Goal: Task Accomplishment & Management: Manage account settings

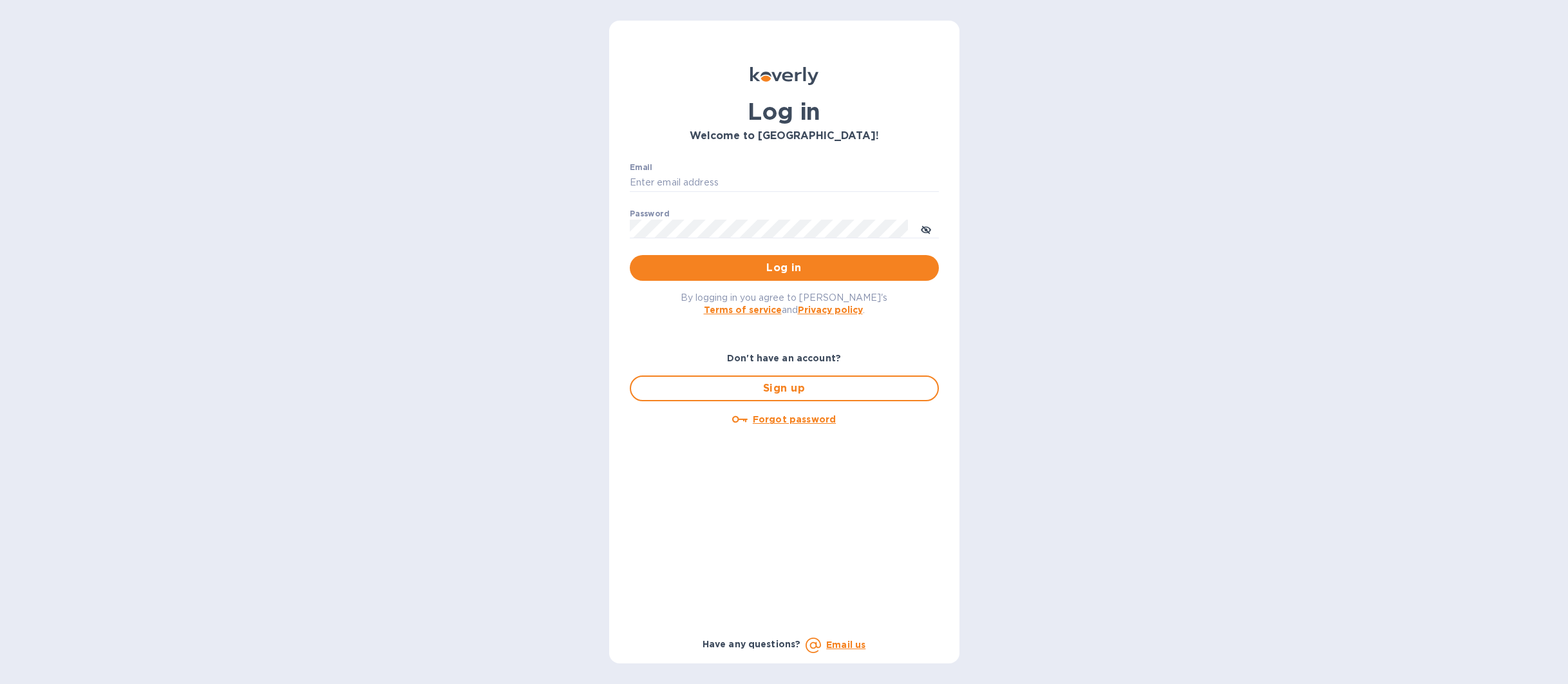
type input "billing@uagusa.com"
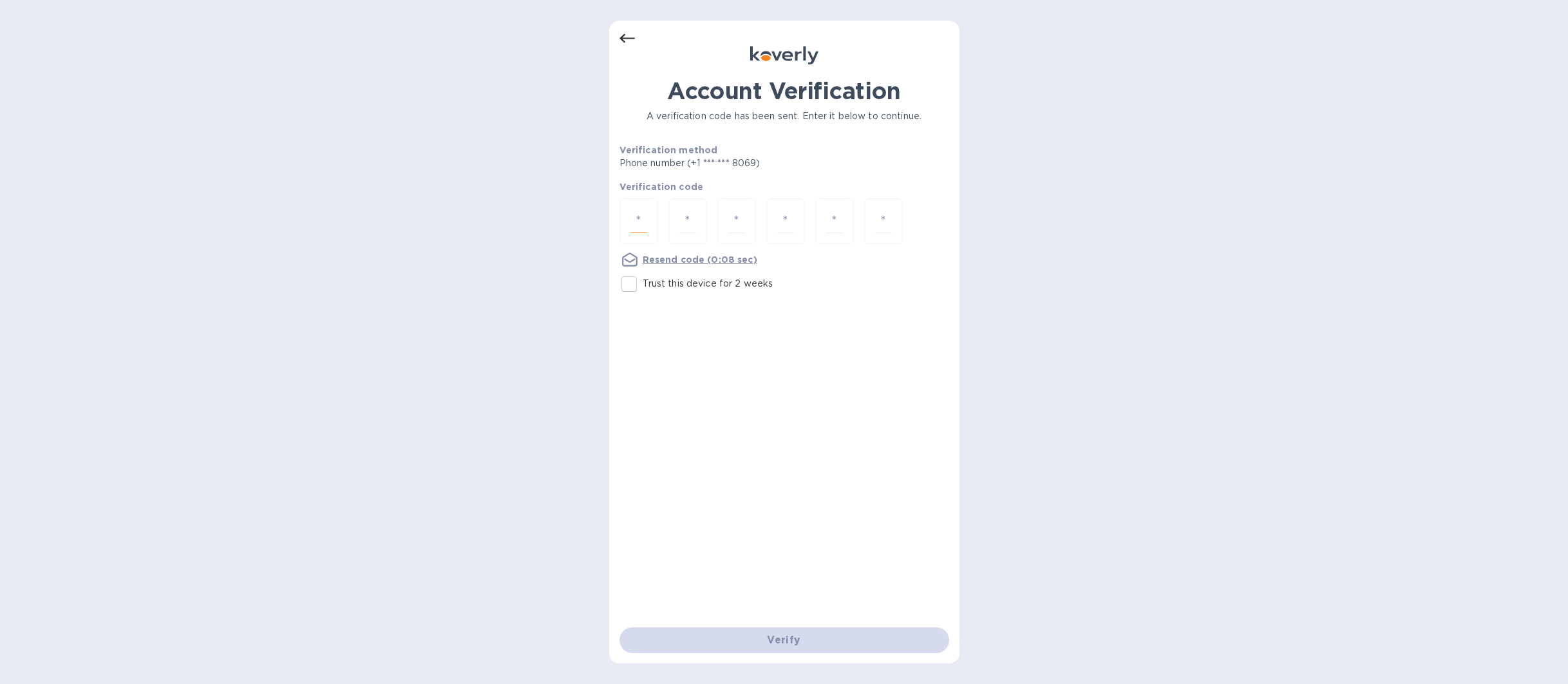
click at [645, 222] on input "number" at bounding box center [639, 221] width 16 height 24
type input "5"
type input "1"
type input "9"
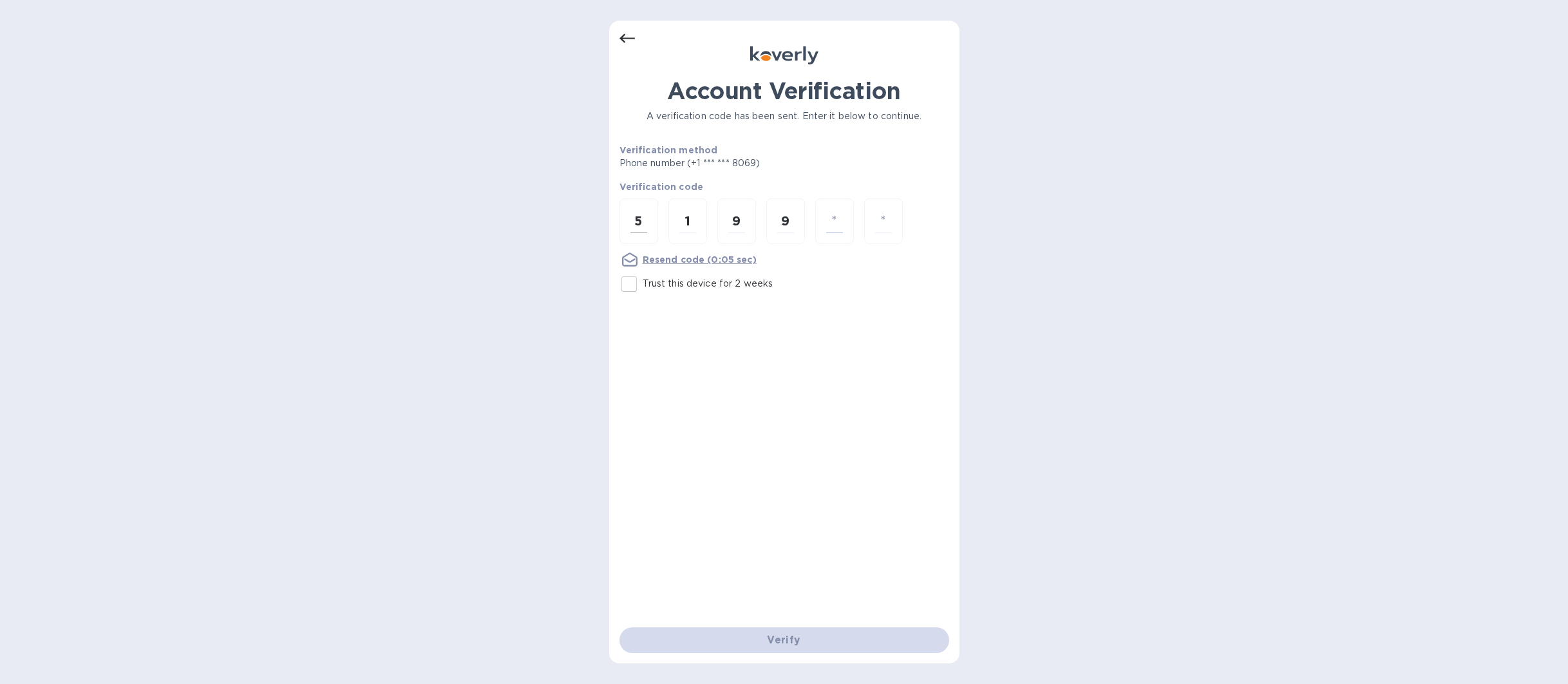
type input "1"
type input "7"
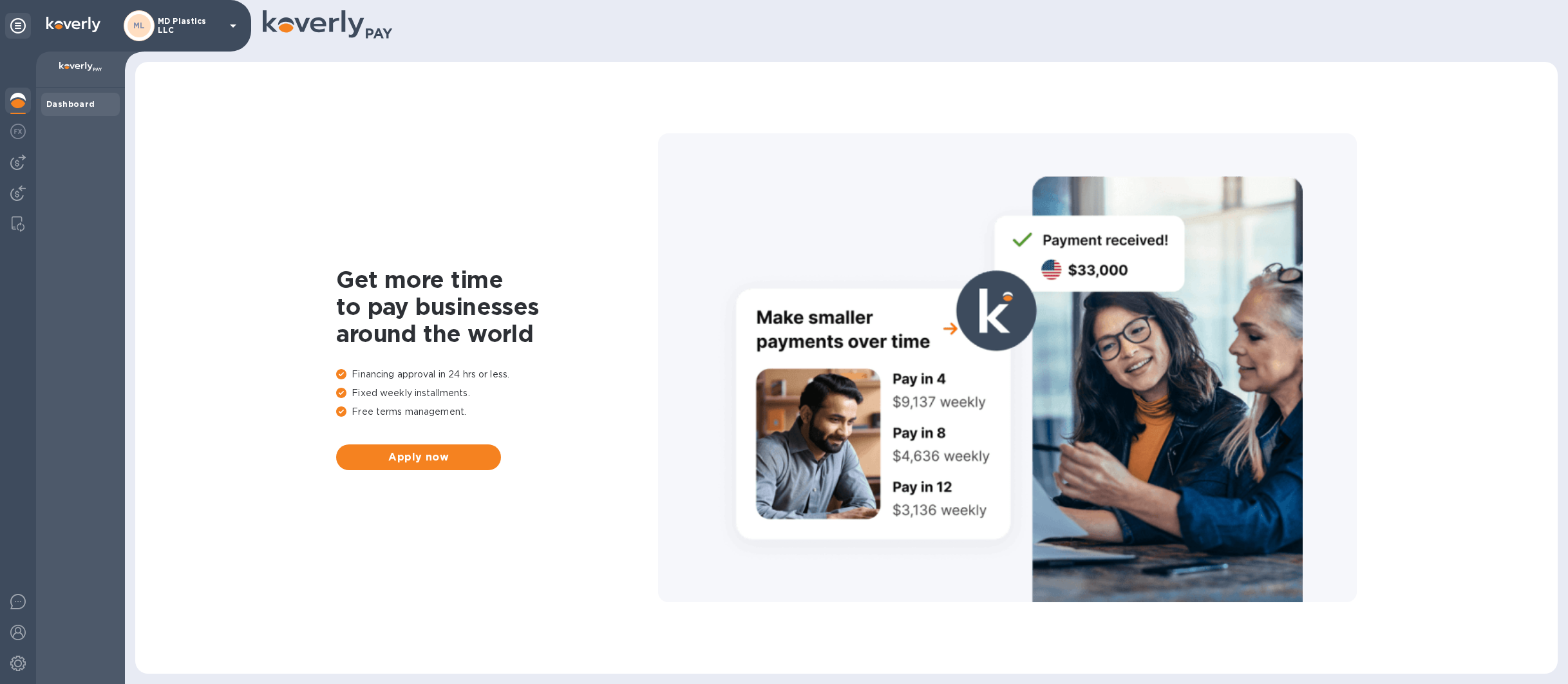
click at [128, 24] on div "ML" at bounding box center [139, 25] width 23 height 23
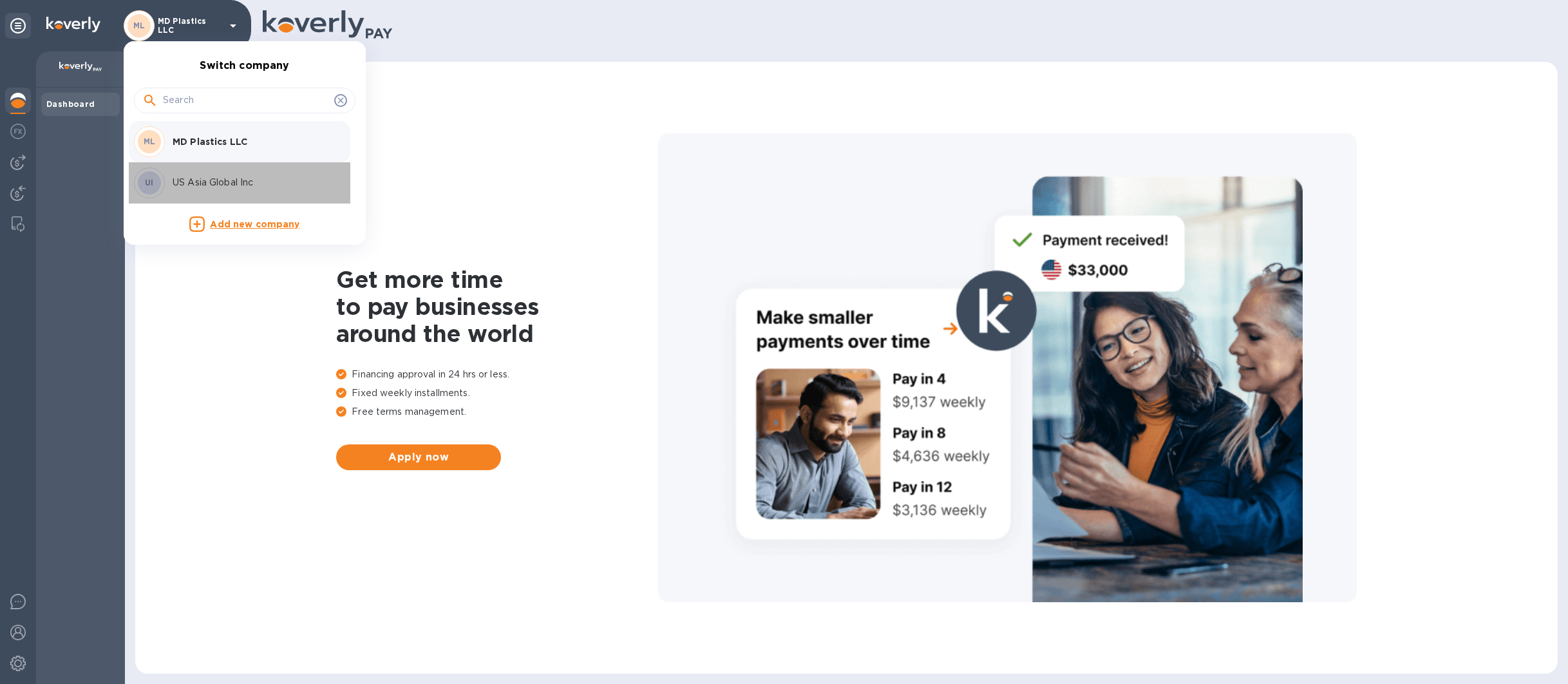
click at [170, 184] on div "US Asia Global Inc" at bounding box center [251, 182] width 167 height 13
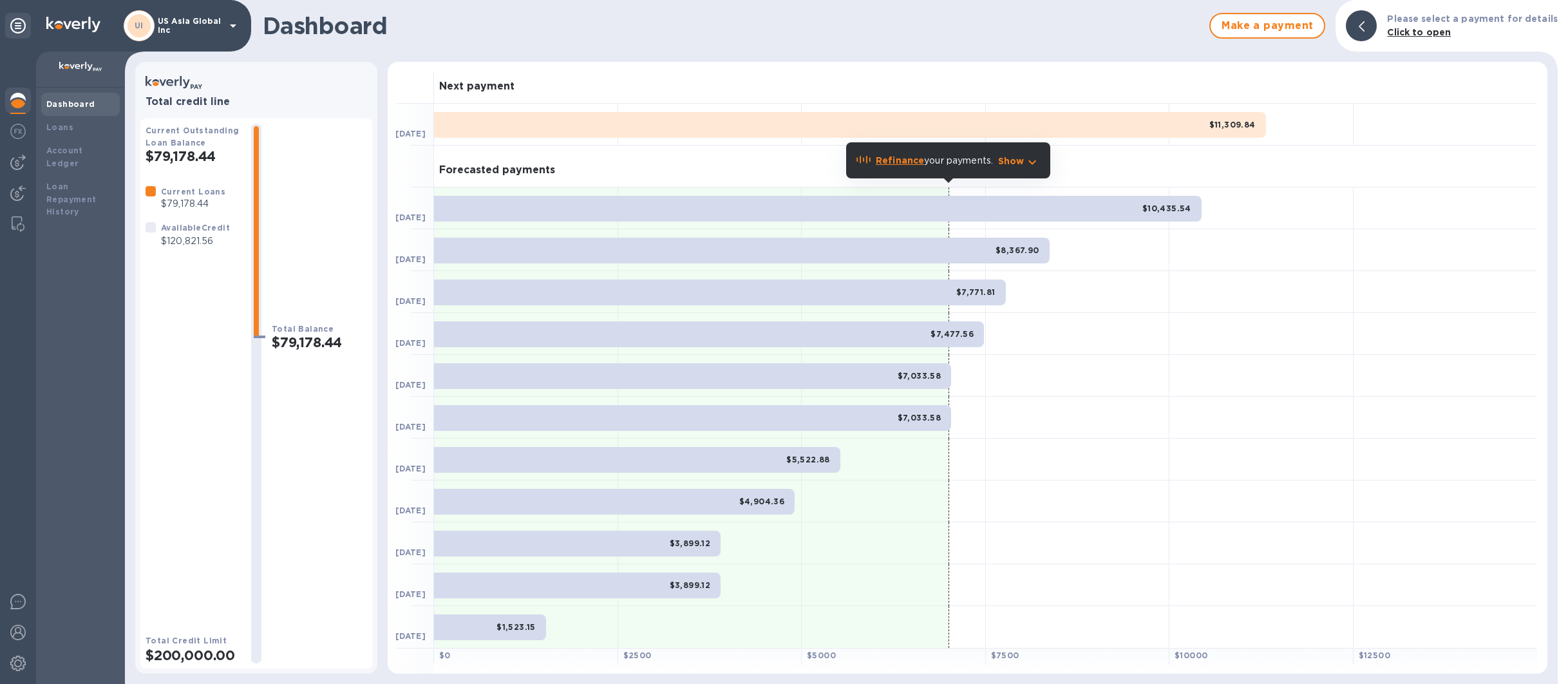
click at [911, 16] on h1 "Dashboard" at bounding box center [733, 25] width 940 height 27
